Goal: Check status: Check status

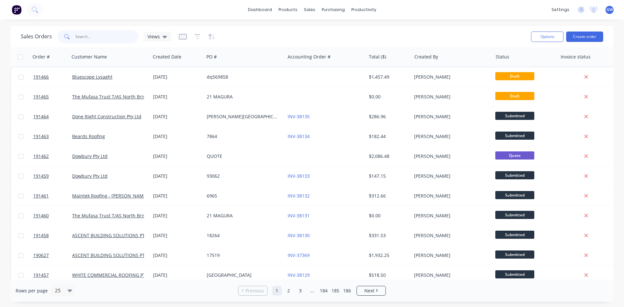
click at [132, 37] on input "text" at bounding box center [106, 36] width 63 height 13
click at [322, 46] on div "Customers" at bounding box center [331, 44] width 23 height 6
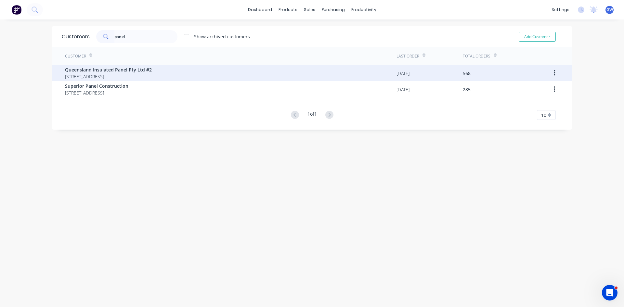
type input "panel"
click at [192, 67] on div "Queensland Insulated Panel Pty Ltd #2 [STREET_ADDRESS]" at bounding box center [230, 73] width 331 height 16
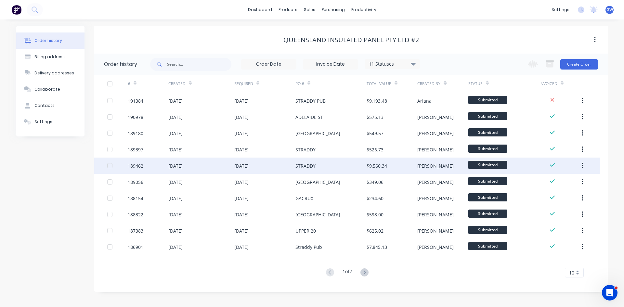
click at [408, 169] on div "$9,560.34" at bounding box center [392, 166] width 51 height 16
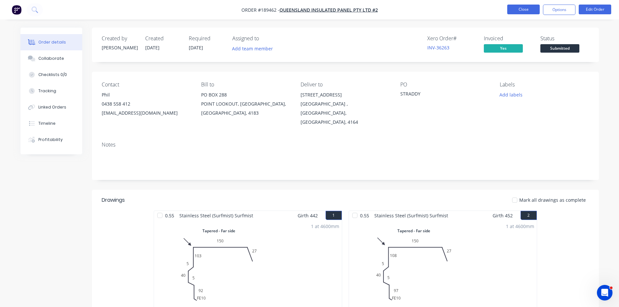
click at [531, 13] on button "Close" at bounding box center [523, 10] width 32 height 10
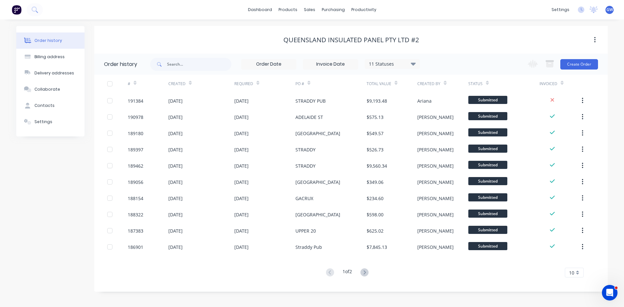
click at [574, 278] on div "10" at bounding box center [574, 273] width 19 height 10
click at [570, 263] on div "35" at bounding box center [574, 261] width 18 height 11
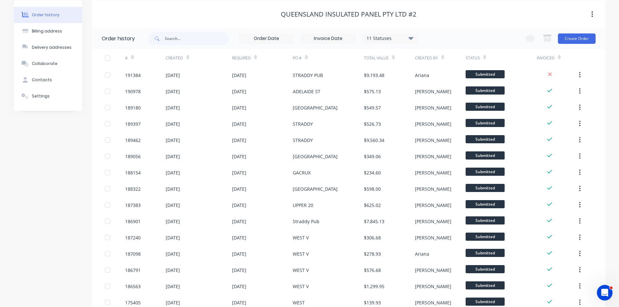
scroll to position [72, 0]
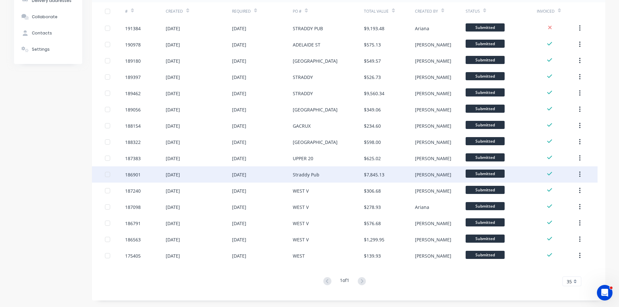
drag, startPoint x: 328, startPoint y: 181, endPoint x: 276, endPoint y: 179, distance: 52.3
click at [276, 179] on div "[DATE]" at bounding box center [262, 174] width 61 height 16
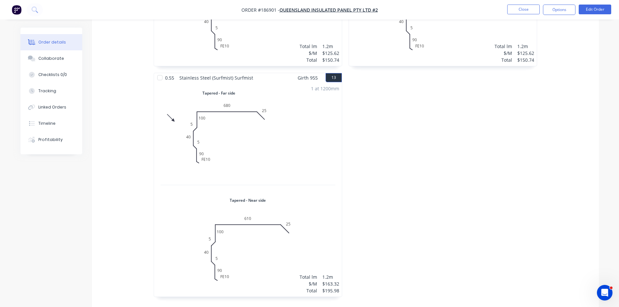
scroll to position [1292, 0]
click at [524, 14] on button "Close" at bounding box center [523, 10] width 32 height 10
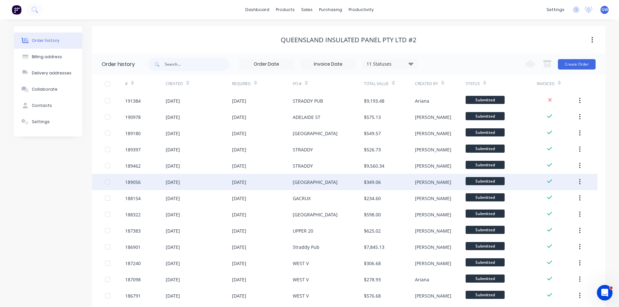
scroll to position [72, 0]
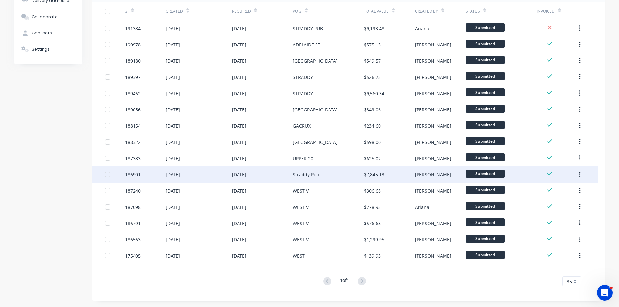
click at [284, 178] on div "[DATE]" at bounding box center [262, 174] width 61 height 16
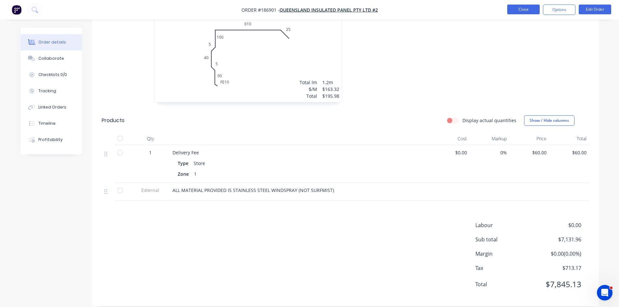
click at [521, 10] on button "Close" at bounding box center [523, 10] width 32 height 10
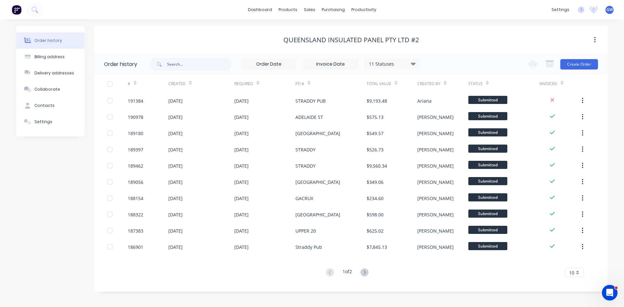
click at [575, 272] on div "10" at bounding box center [574, 273] width 19 height 10
click at [574, 253] on div "30" at bounding box center [574, 250] width 18 height 11
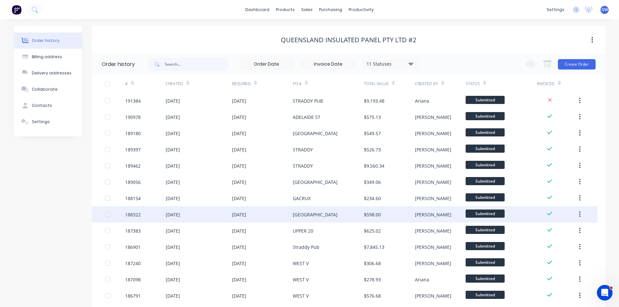
scroll to position [72, 0]
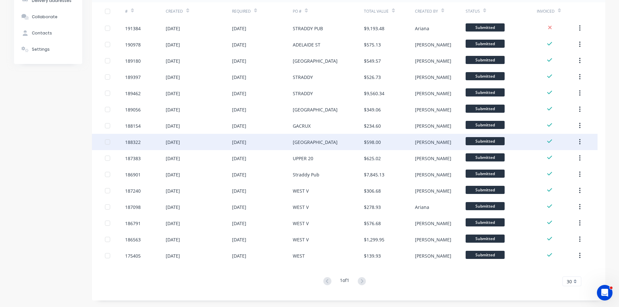
click at [337, 140] on div "[GEOGRAPHIC_DATA]" at bounding box center [328, 142] width 71 height 16
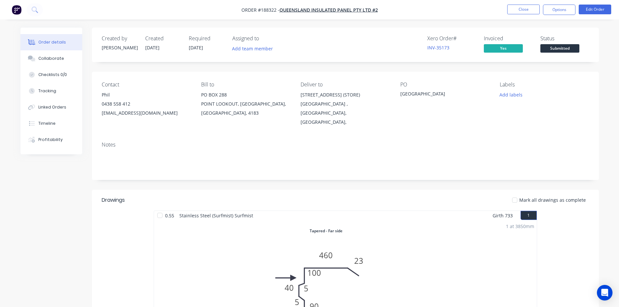
click at [519, 13] on button "Close" at bounding box center [523, 10] width 32 height 10
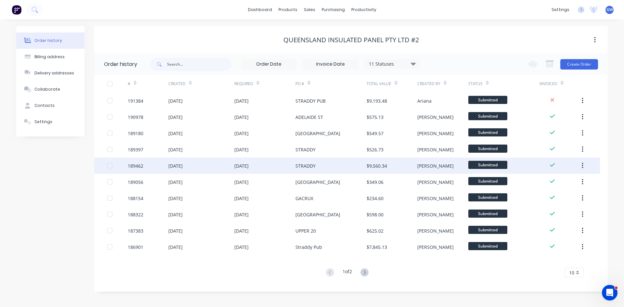
click at [328, 165] on div "STRADDY" at bounding box center [330, 166] width 71 height 16
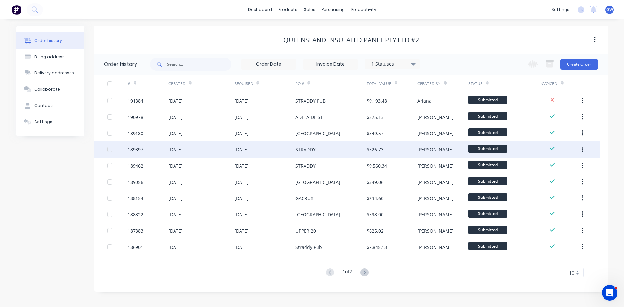
click at [285, 148] on div "[DATE]" at bounding box center [264, 149] width 61 height 16
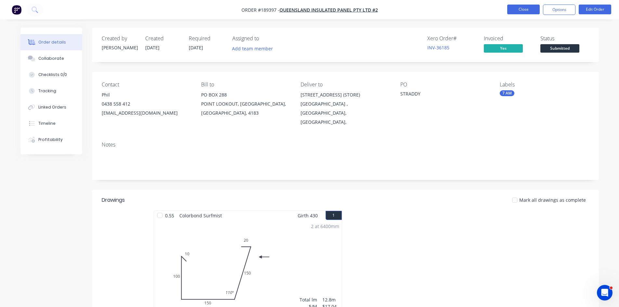
click at [519, 10] on button "Close" at bounding box center [523, 10] width 32 height 10
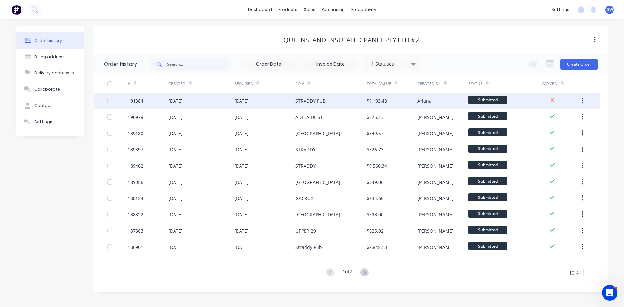
click at [347, 101] on div "STRADDY PUB" at bounding box center [330, 101] width 71 height 16
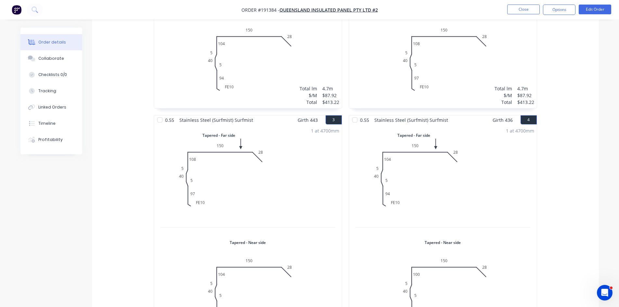
scroll to position [422, 0]
